Goal: Task Accomplishment & Management: Use online tool/utility

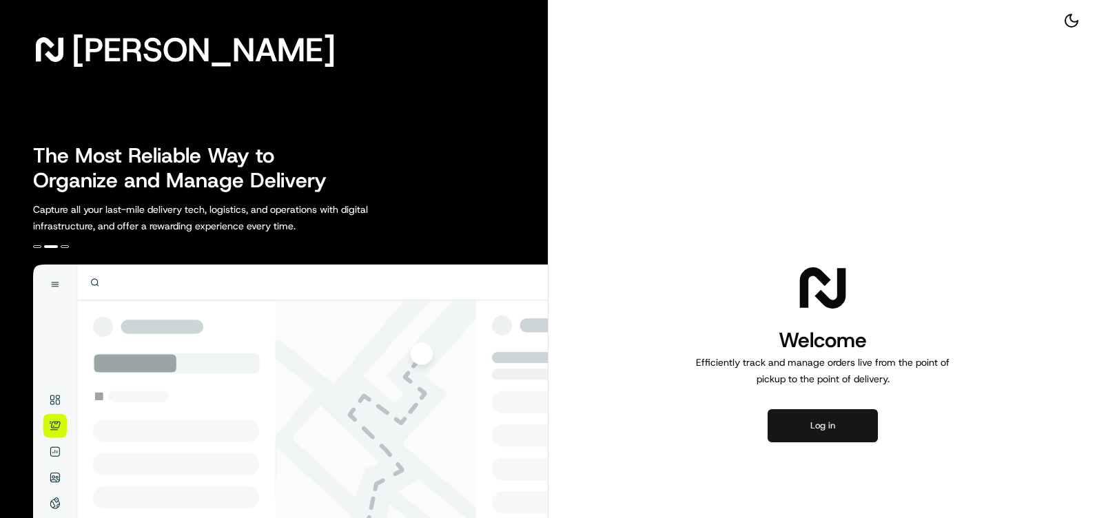
click at [810, 422] on button "Log in" at bounding box center [823, 425] width 110 height 33
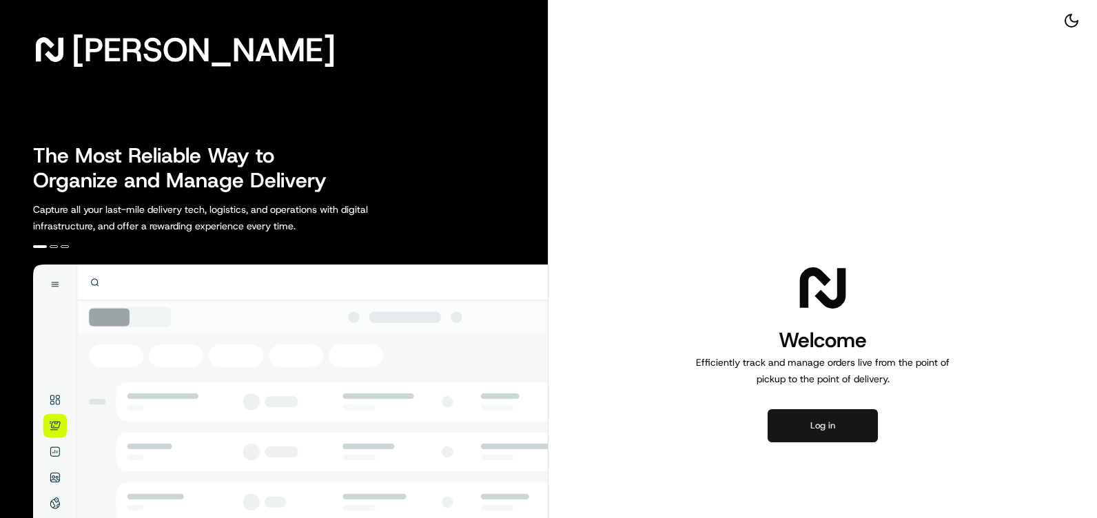
click at [826, 421] on button "Log in" at bounding box center [823, 425] width 110 height 33
click at [813, 425] on button "Log in" at bounding box center [823, 425] width 110 height 33
